Goal: Task Accomplishment & Management: Manage account settings

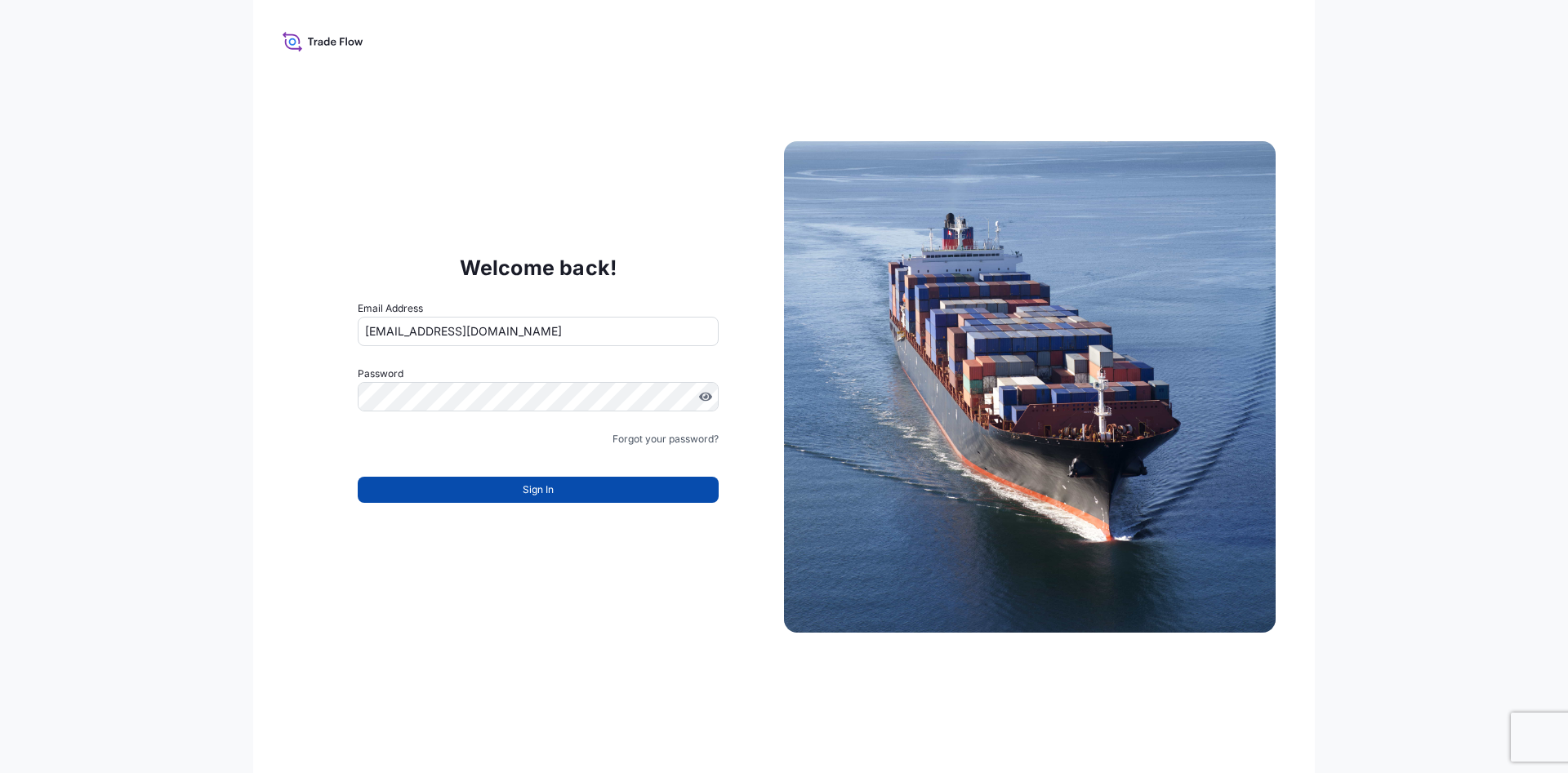
click at [452, 492] on button "Sign In" at bounding box center [538, 490] width 361 height 26
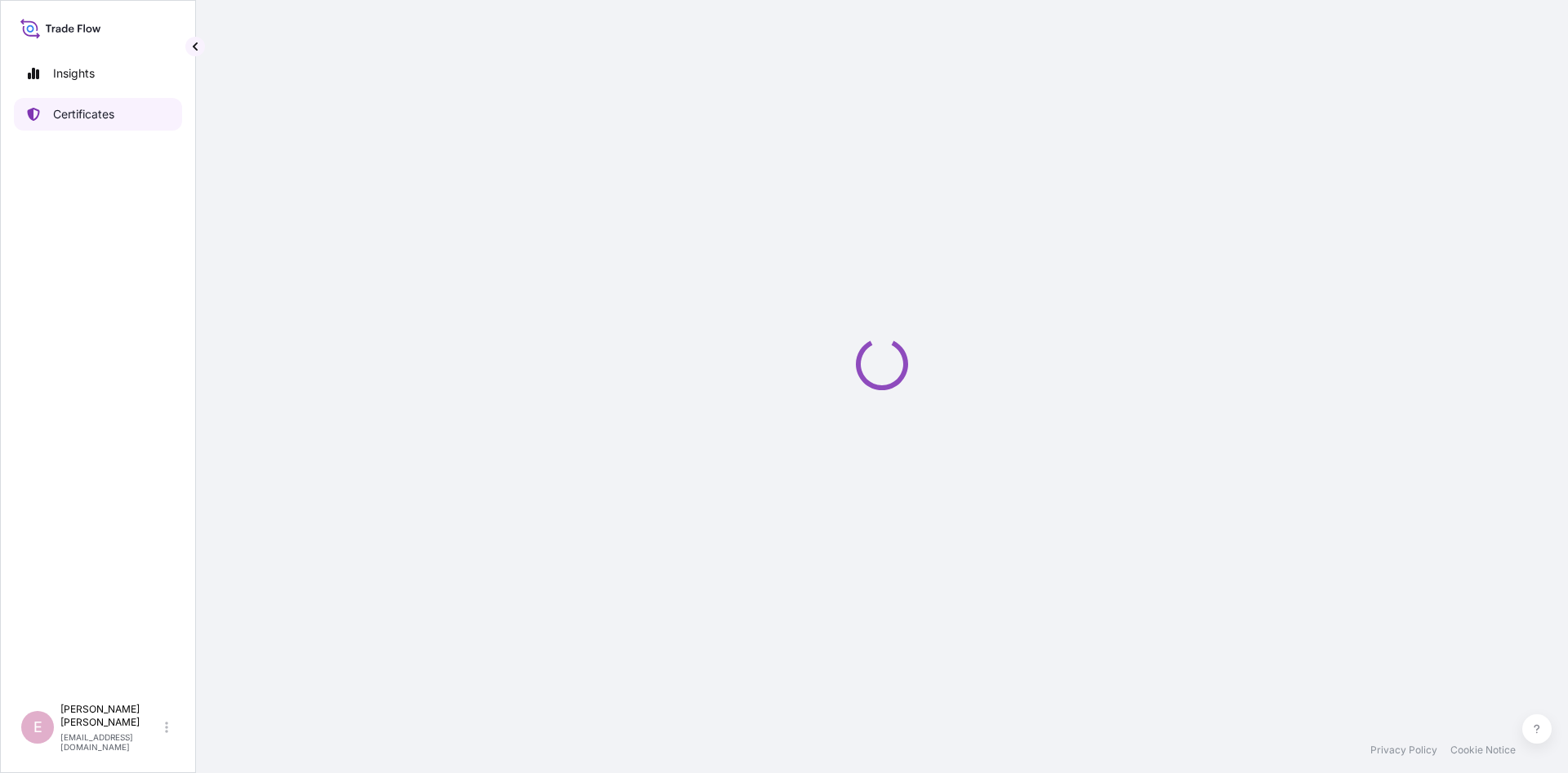
click at [57, 115] on p "Certificates" at bounding box center [84, 114] width 61 height 17
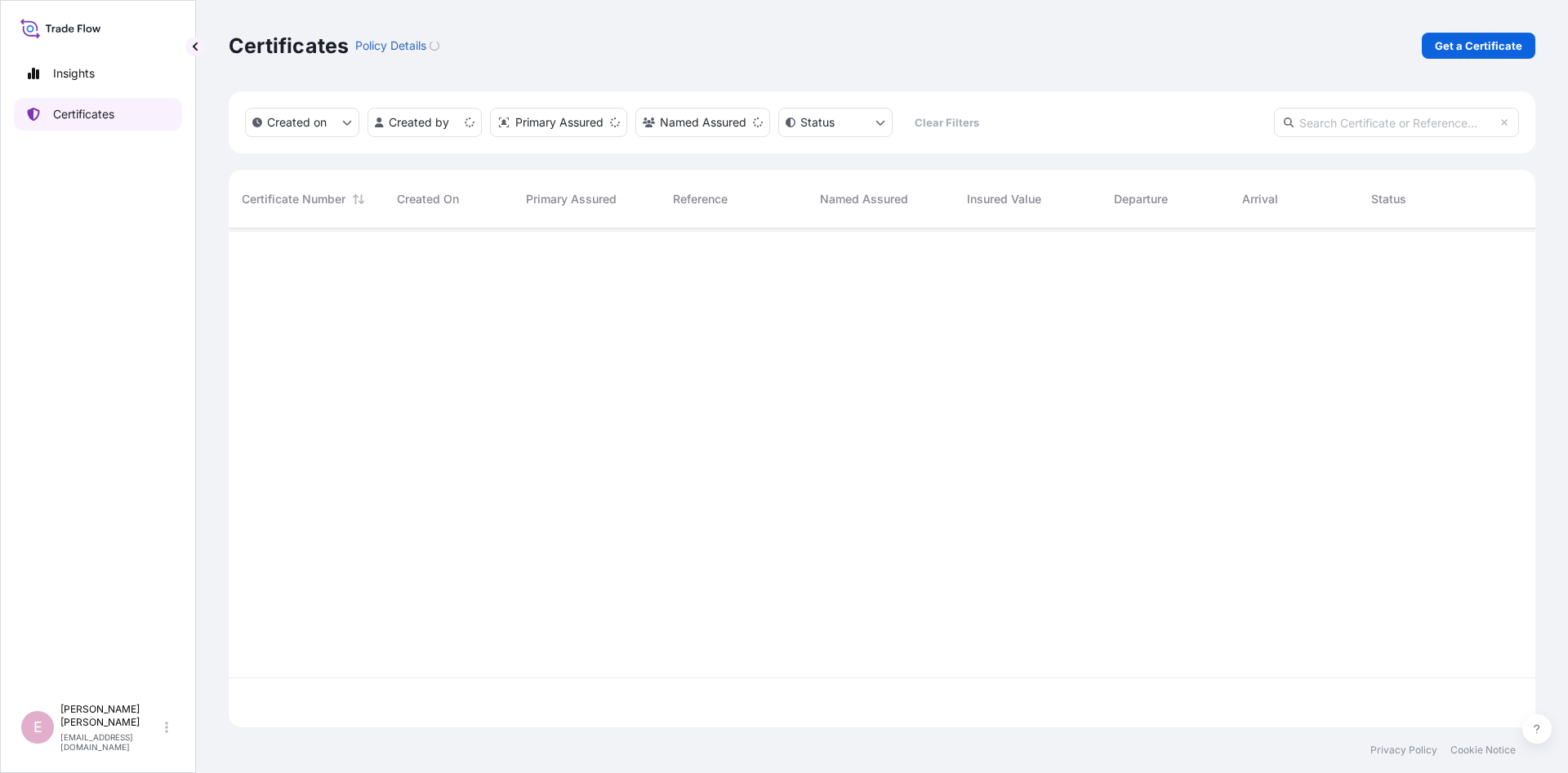
scroll to position [508, 1307]
click at [1324, 113] on input "text" at bounding box center [1397, 122] width 245 height 30
paste input "[PHONE_NUMBER]"
type input "[PHONE_NUMBER]"
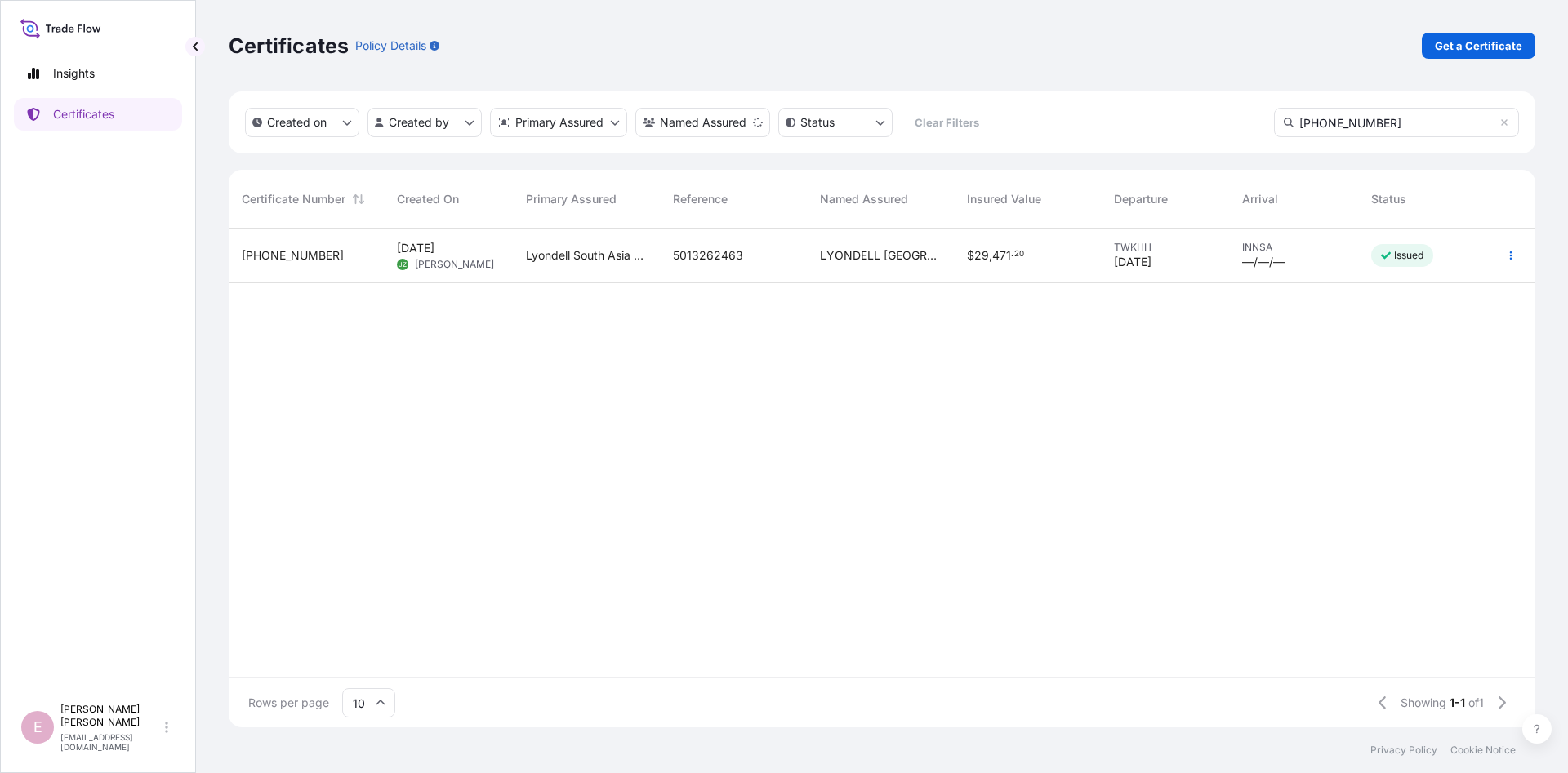
click at [285, 255] on span "[PHONE_NUMBER]" at bounding box center [292, 255] width 102 height 17
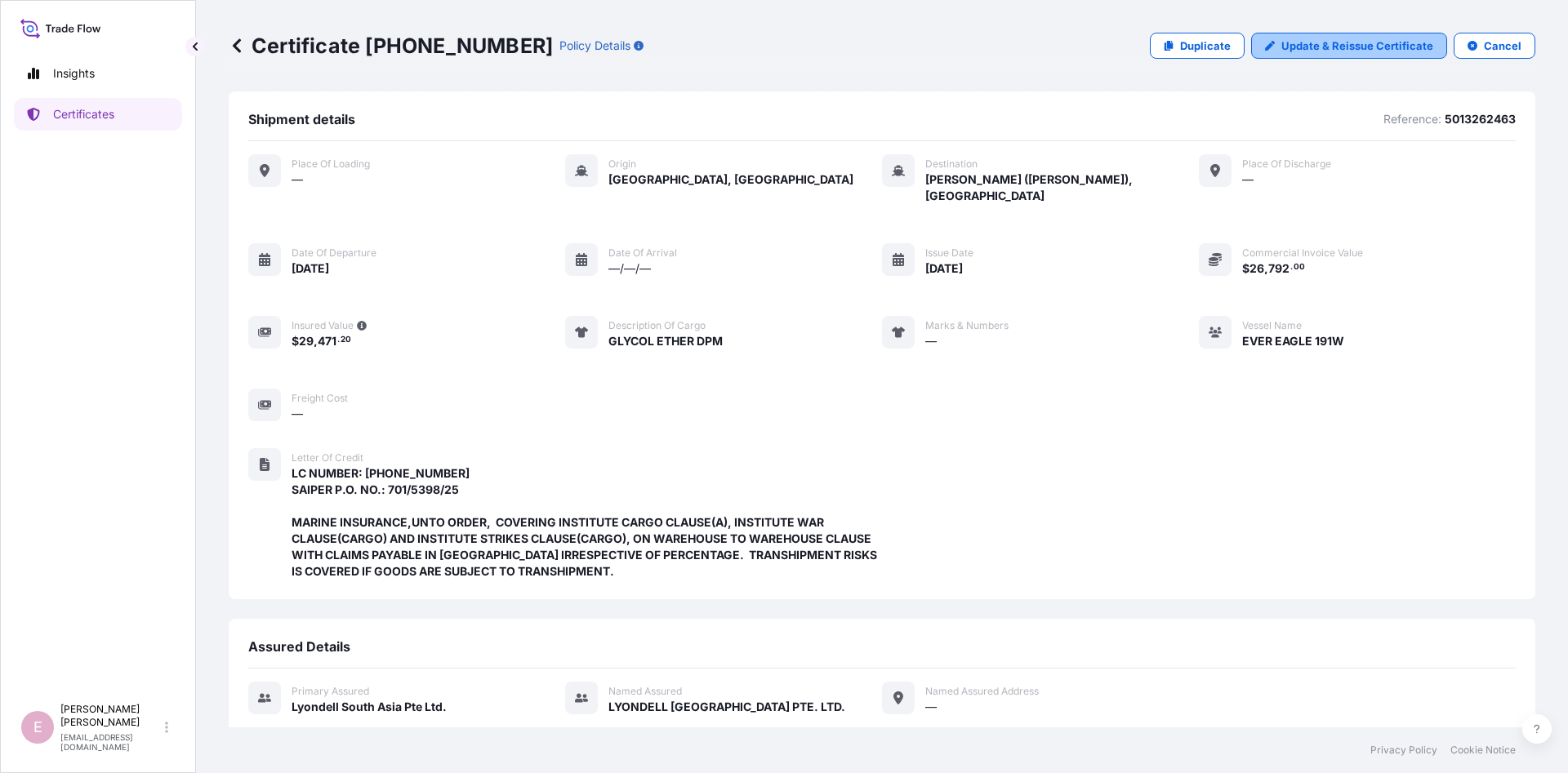
click at [1322, 43] on p "Update & Reissue Certificate" at bounding box center [1357, 45] width 152 height 17
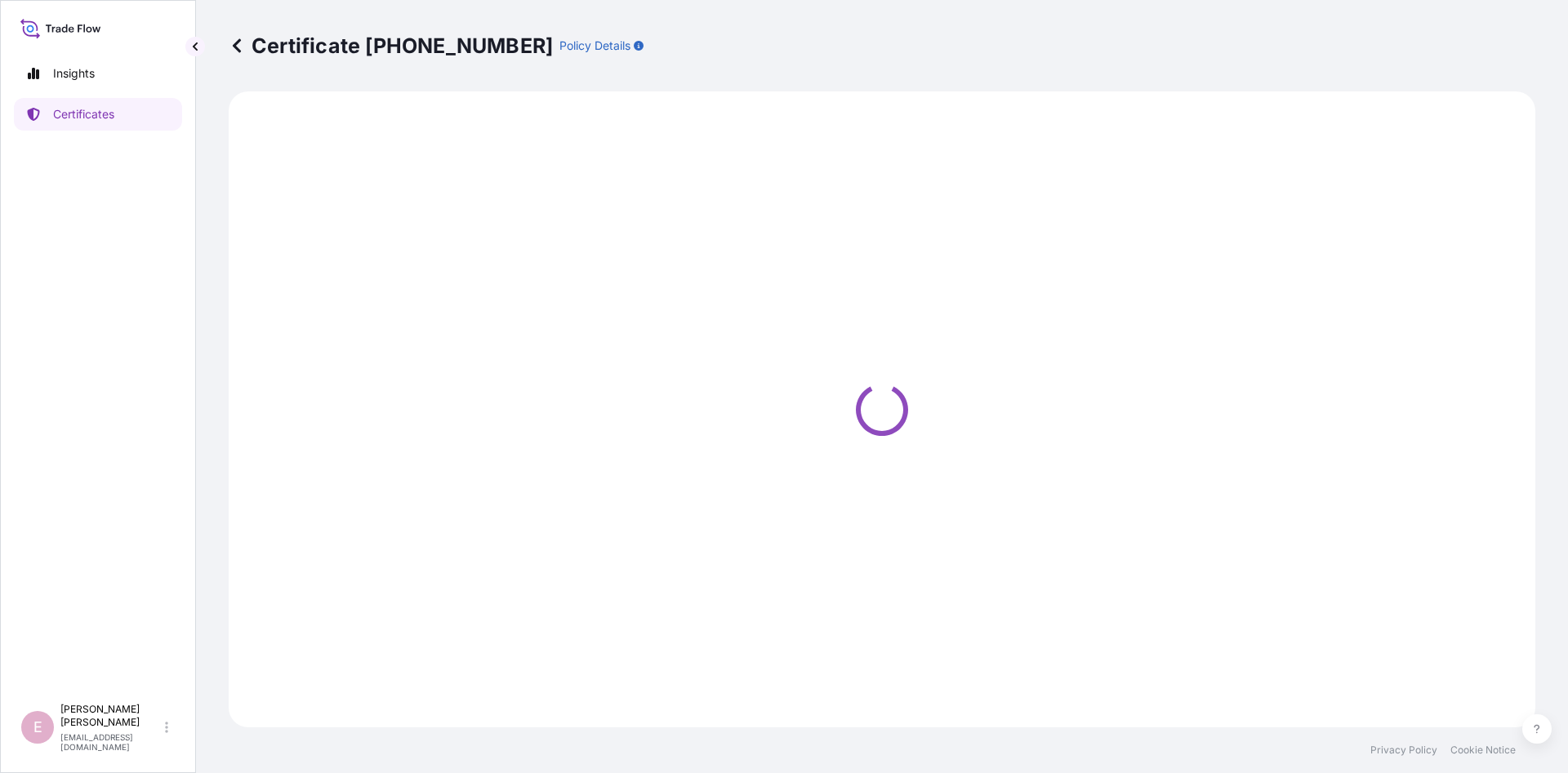
select select "Sea"
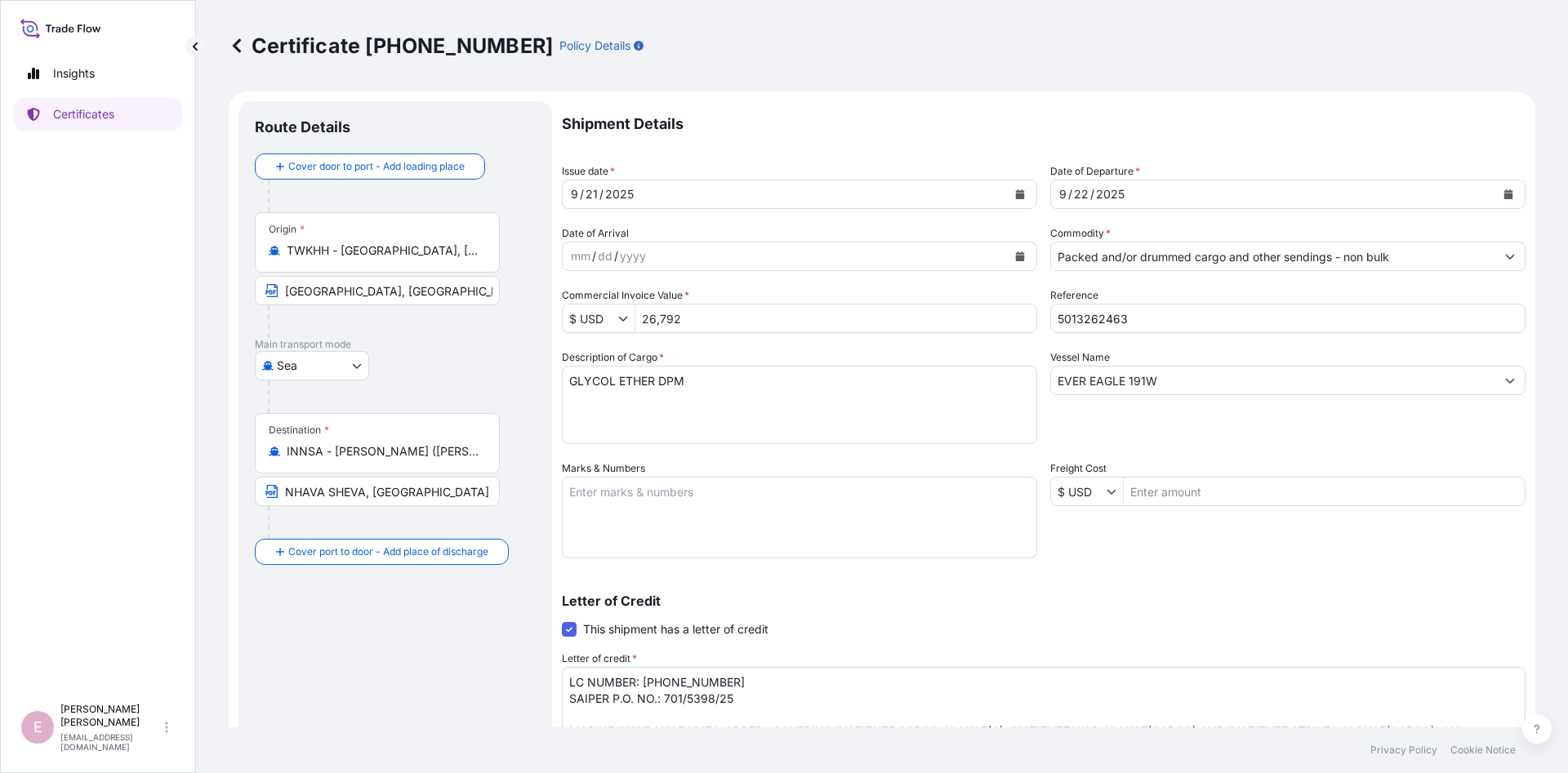
select select "32022"
click at [1021, 200] on button "Calendar" at bounding box center [1021, 194] width 26 height 26
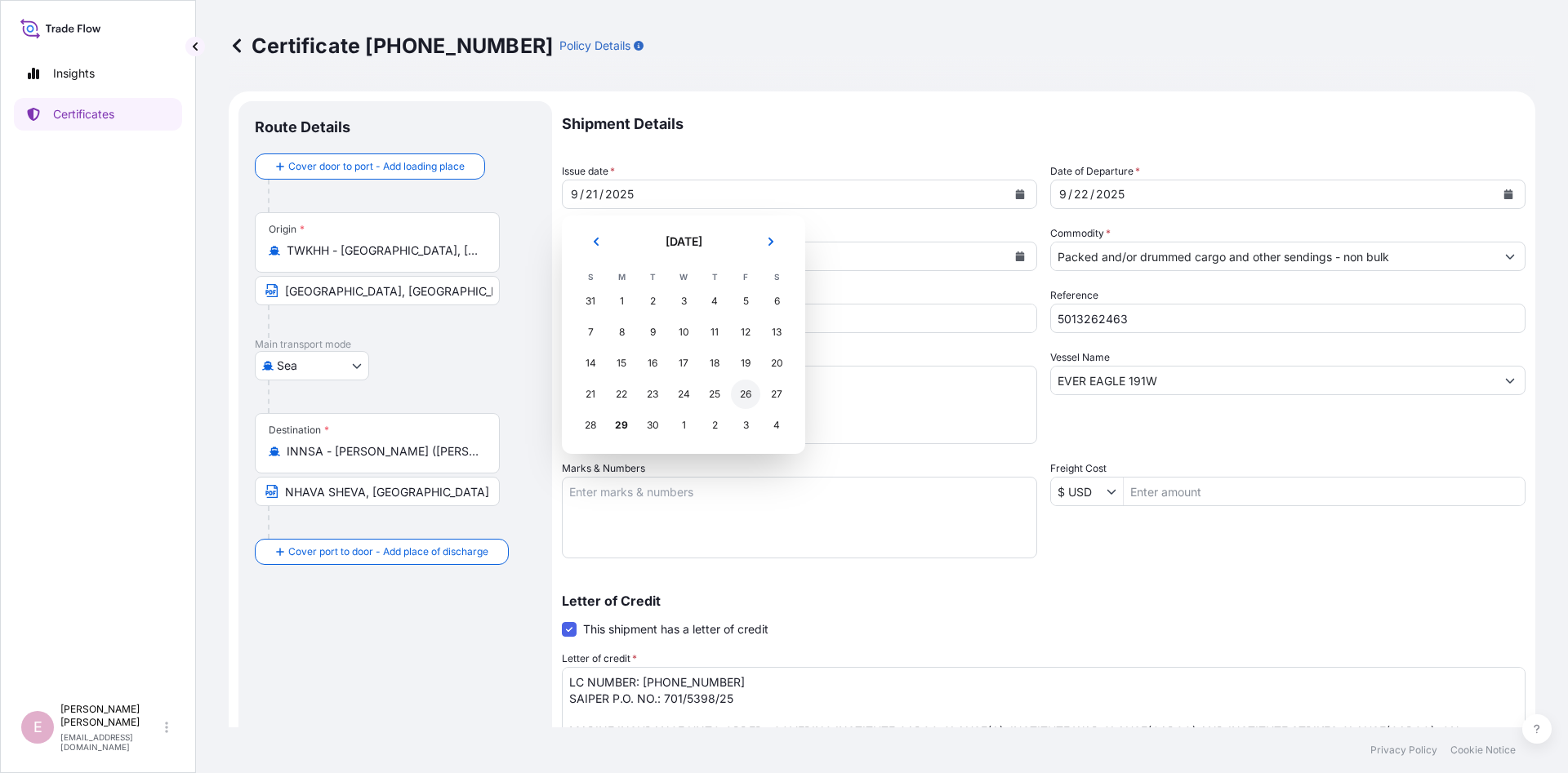
click at [746, 393] on div "26" at bounding box center [746, 394] width 30 height 30
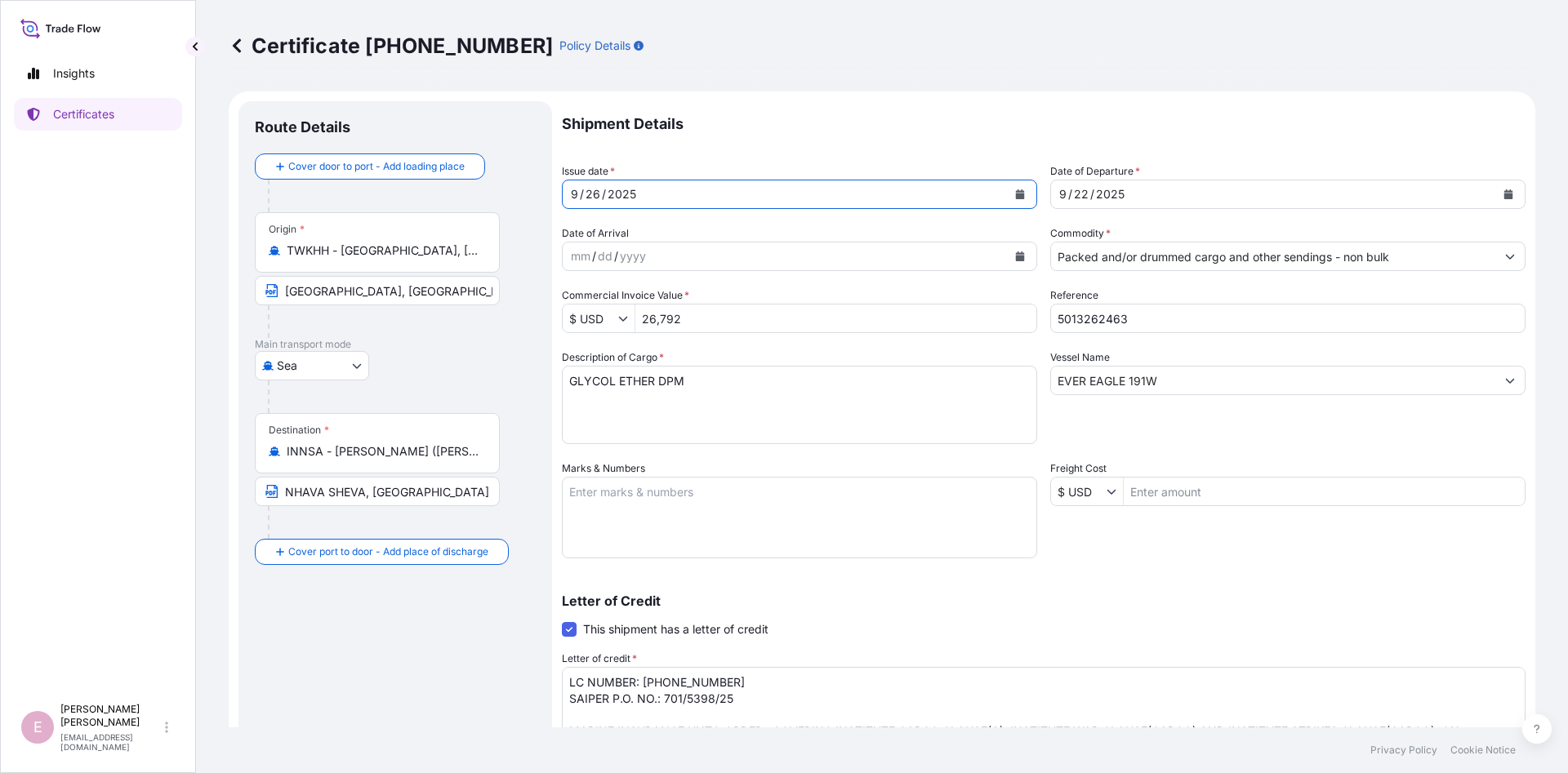
click at [1505, 195] on icon "Calendar" at bounding box center [1509, 194] width 9 height 10
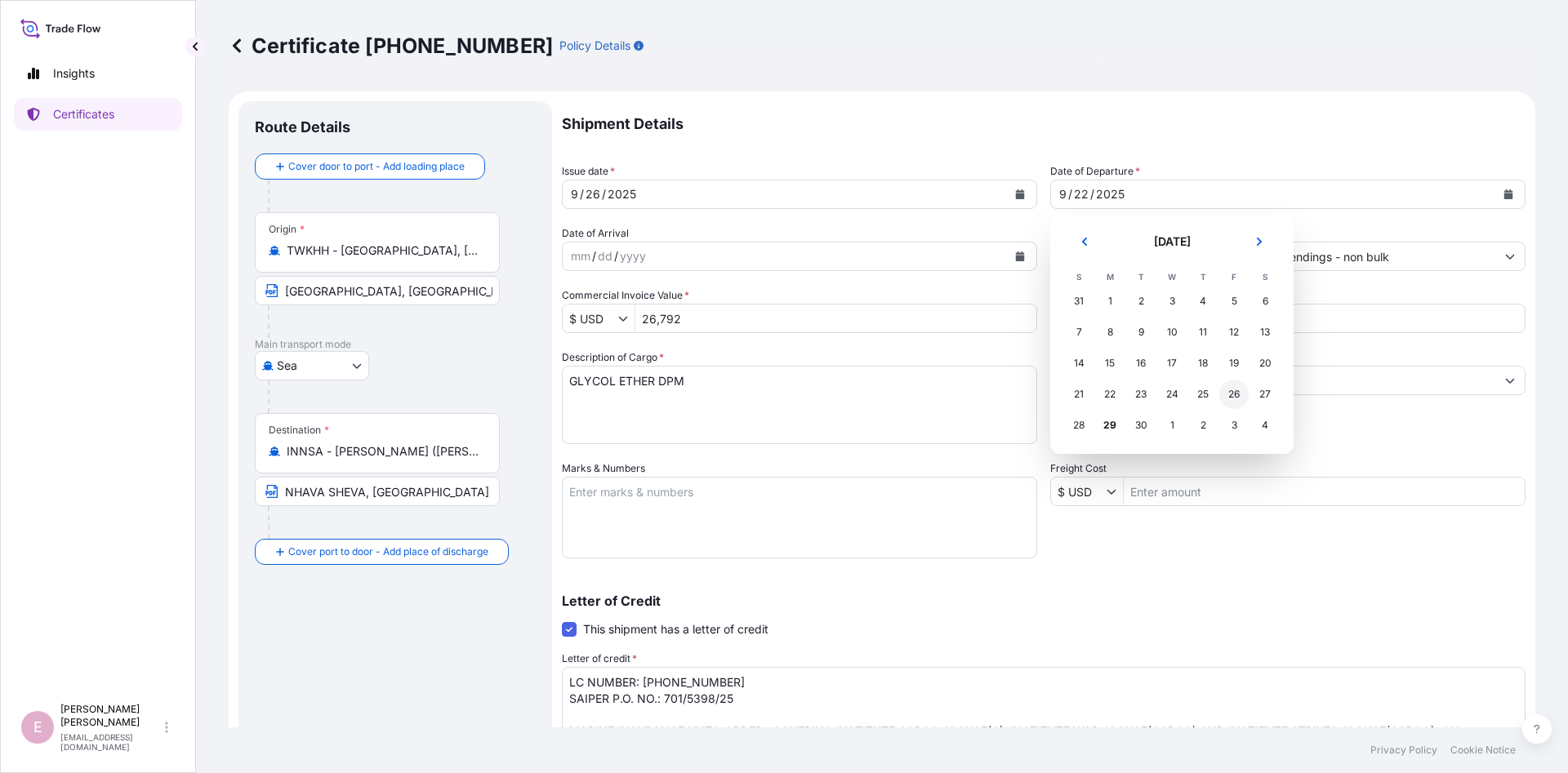
click at [1231, 393] on div "26" at bounding box center [1234, 394] width 30 height 30
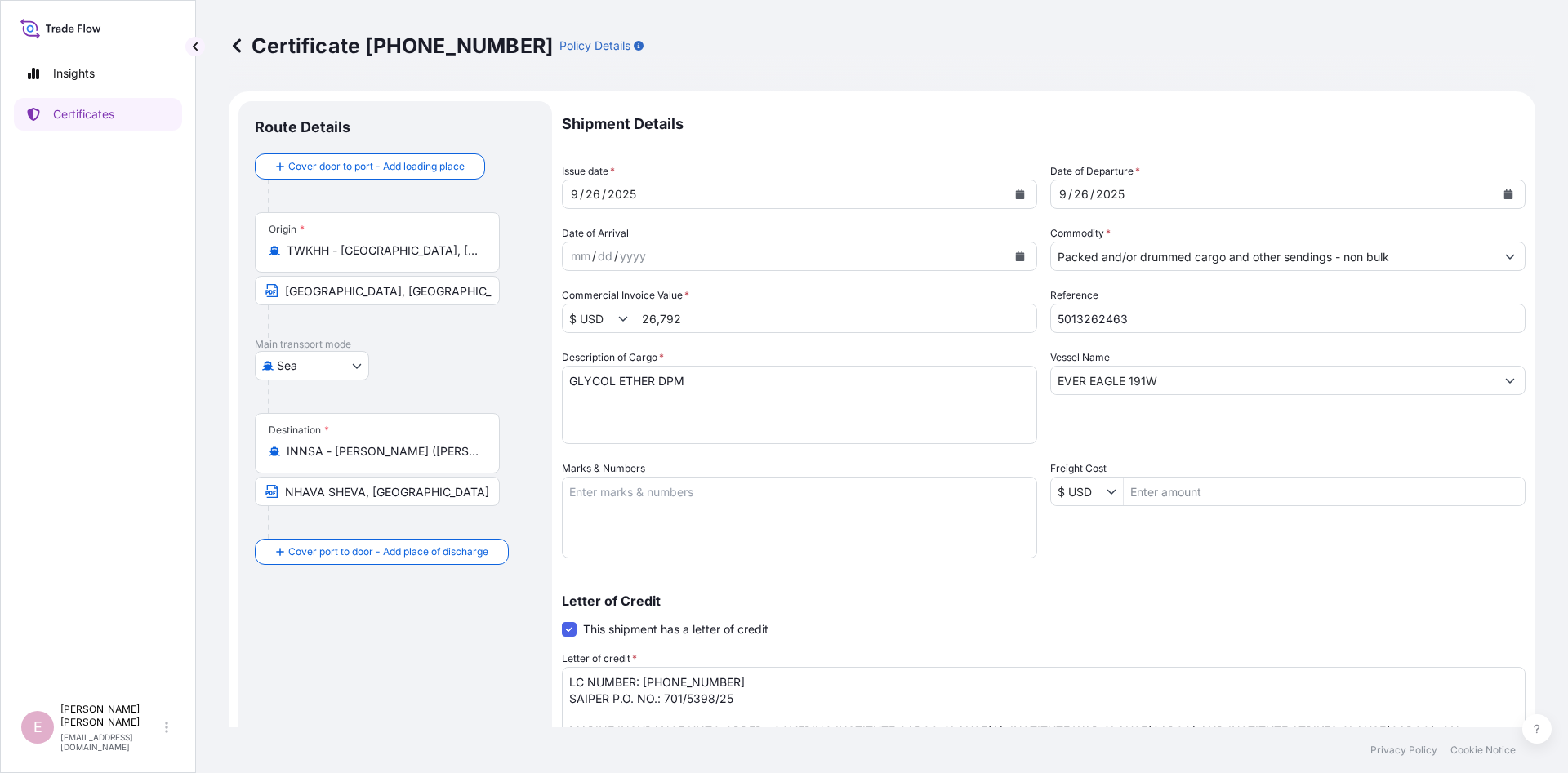
click at [1187, 125] on p "Shipment Details" at bounding box center [1044, 124] width 964 height 45
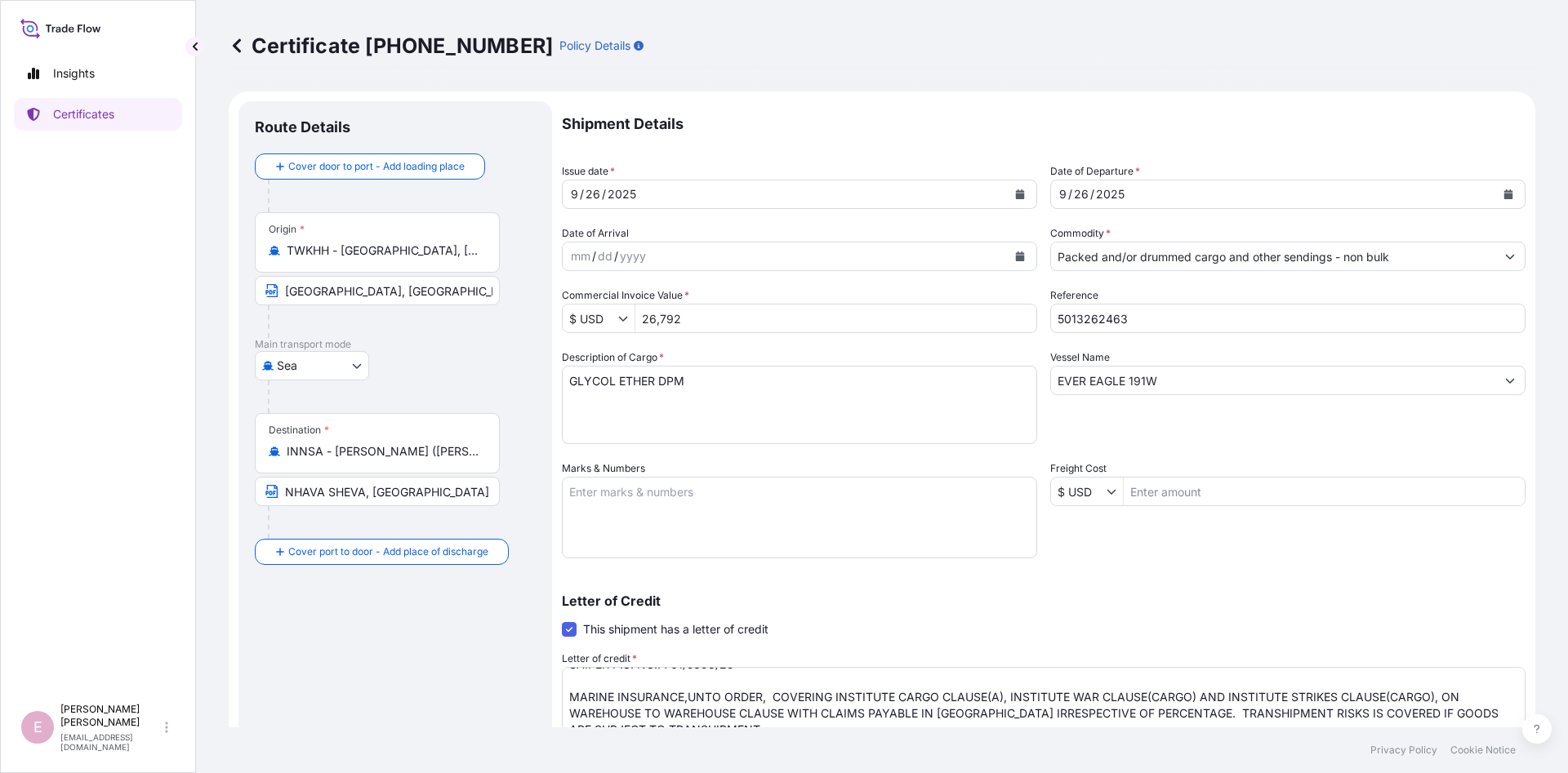
scroll to position [260, 0]
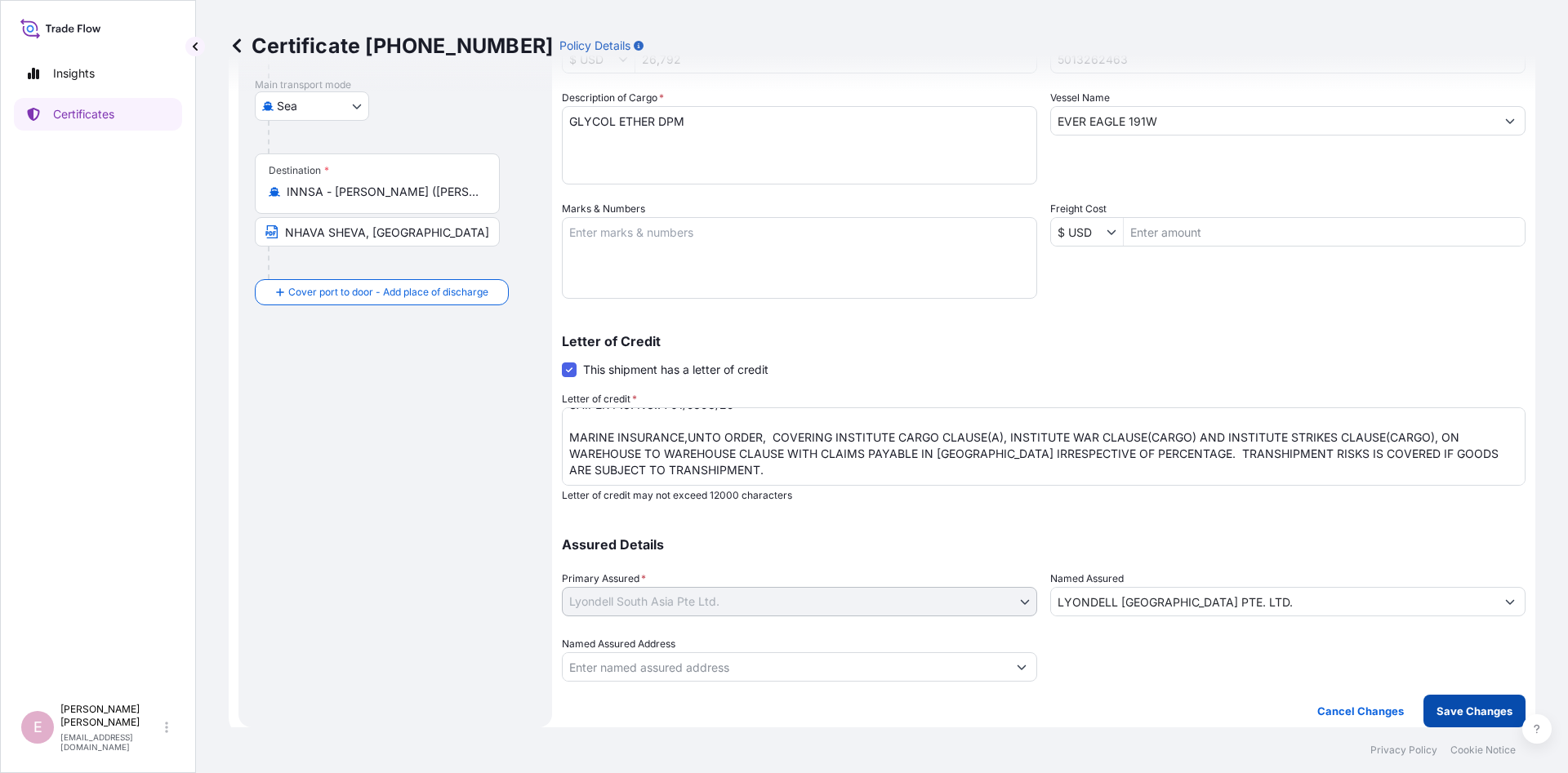
click at [1464, 700] on button "Save Changes" at bounding box center [1474, 711] width 102 height 32
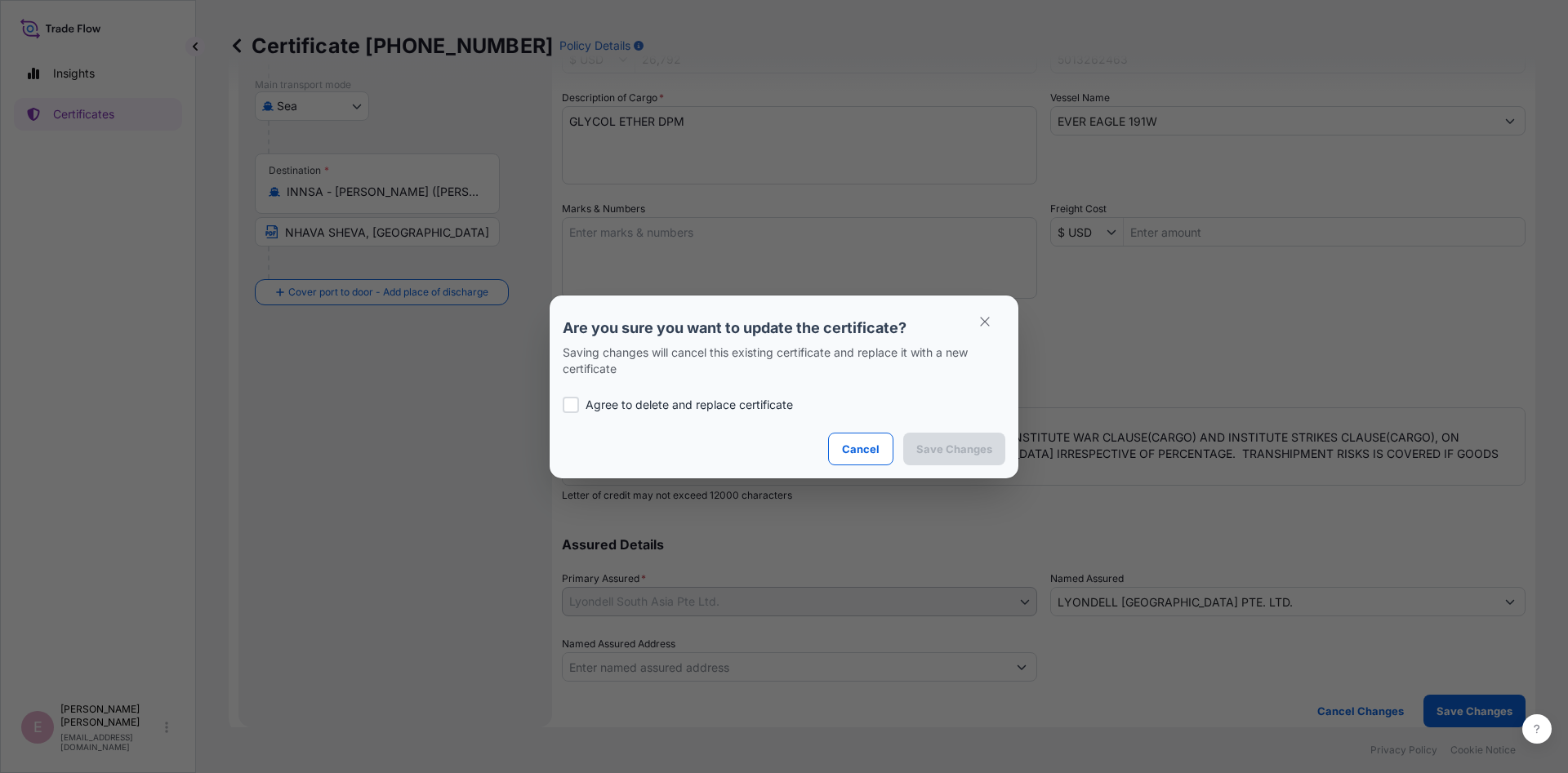
click at [708, 408] on p "Agree to delete and replace certificate" at bounding box center [689, 405] width 207 height 17
checkbox input "true"
click at [979, 449] on p "Save Changes" at bounding box center [954, 449] width 76 height 17
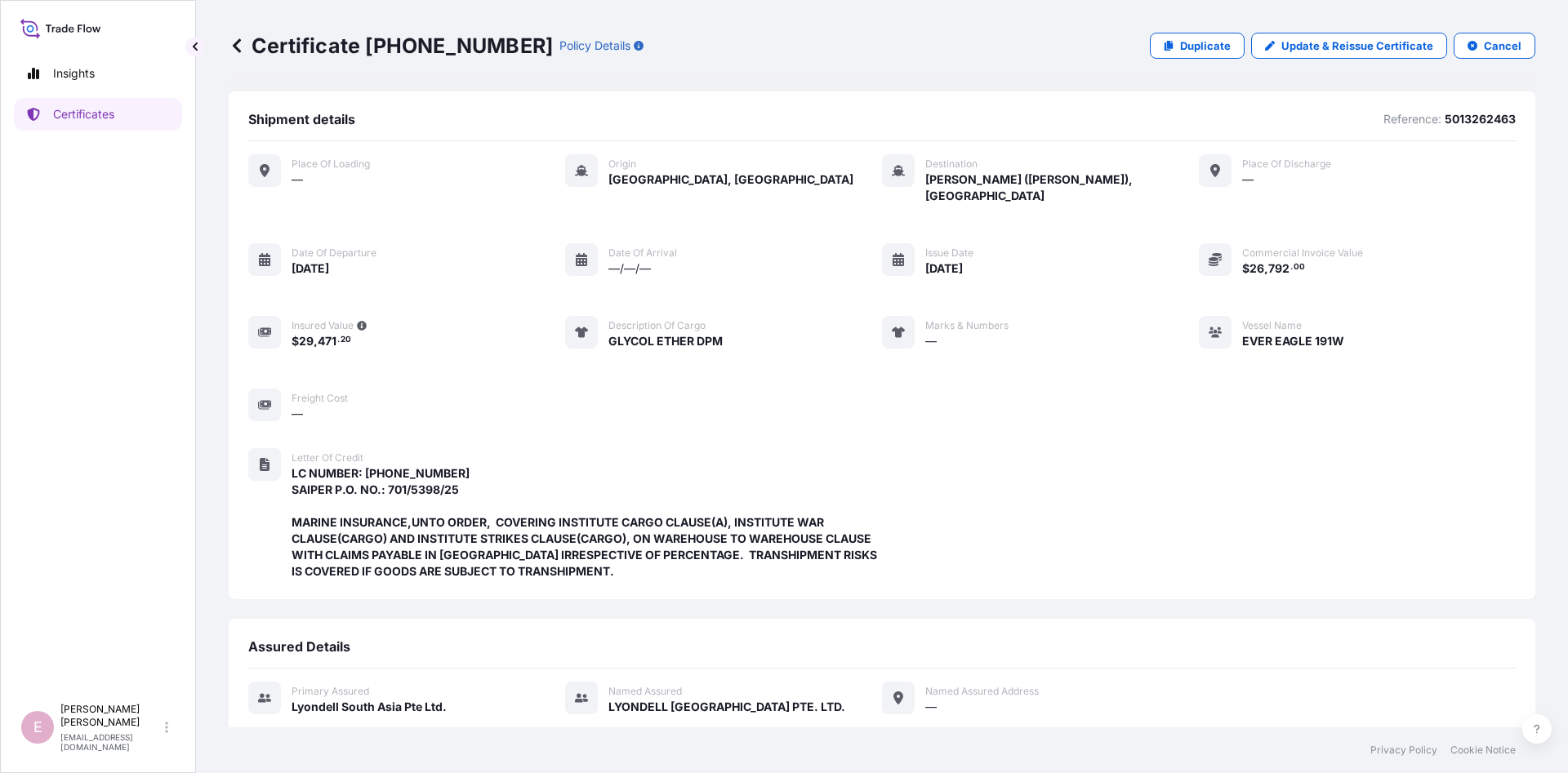
scroll to position [331, 0]
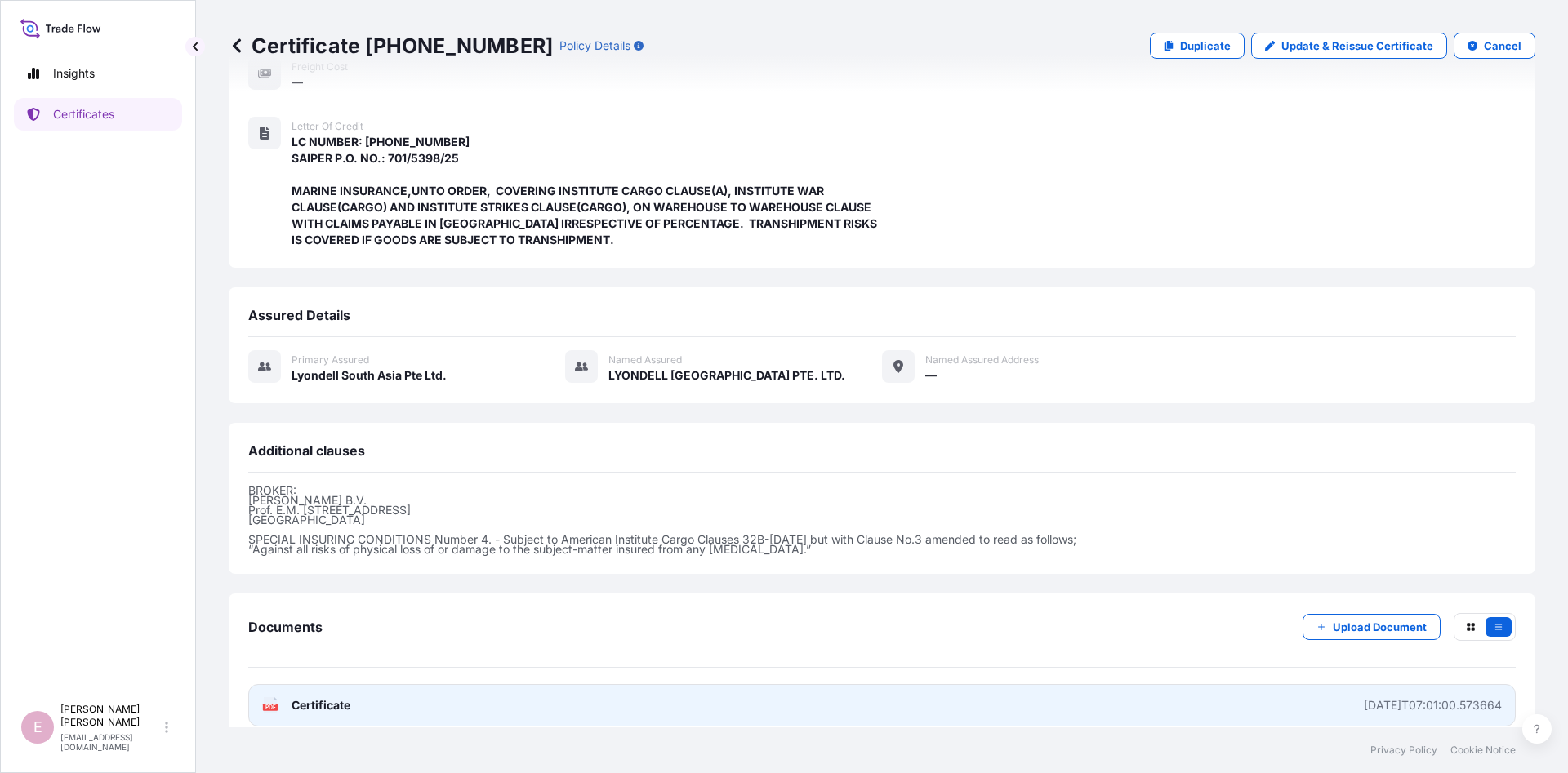
click at [330, 698] on span "Certificate" at bounding box center [320, 706] width 59 height 17
